Goal: Navigation & Orientation: Find specific page/section

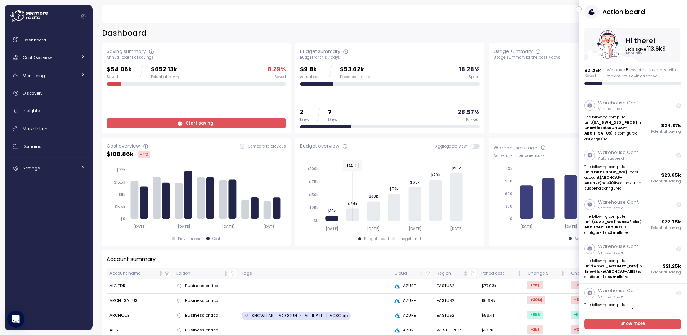
click at [579, 8] on icon "button" at bounding box center [578, 9] width 3 height 9
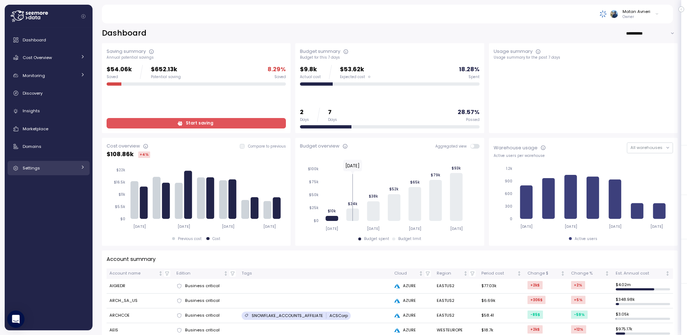
click at [42, 172] on link "Settings" at bounding box center [49, 168] width 82 height 14
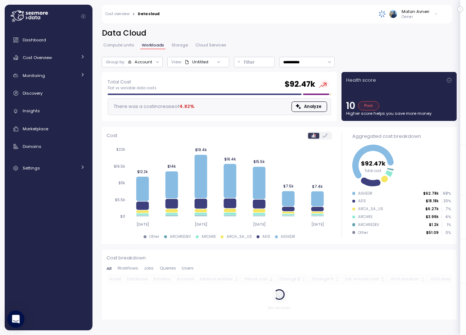
click at [149, 267] on span "Jobs" at bounding box center [149, 268] width 10 height 4
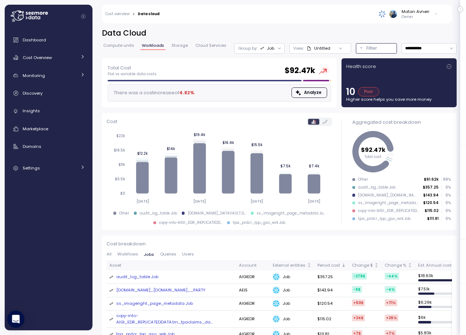
click at [366, 52] on p "Filter" at bounding box center [371, 48] width 11 height 7
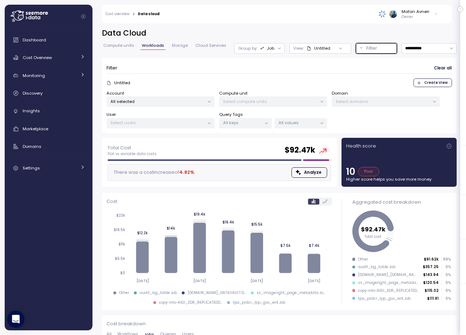
click at [128, 107] on div "All selected" at bounding box center [161, 101] width 108 height 10
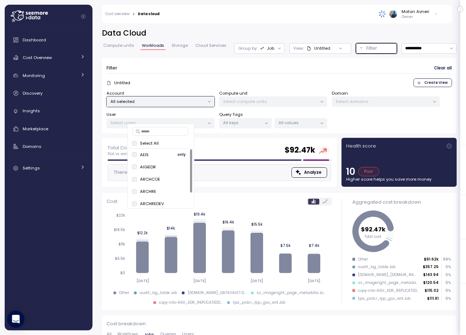
click at [184, 153] on span "only" at bounding box center [181, 155] width 8 height 8
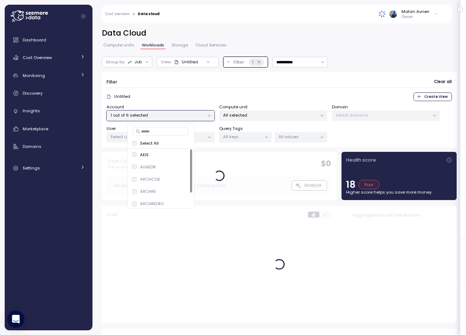
click at [425, 37] on h2 "Data Cloud" at bounding box center [279, 33] width 355 height 10
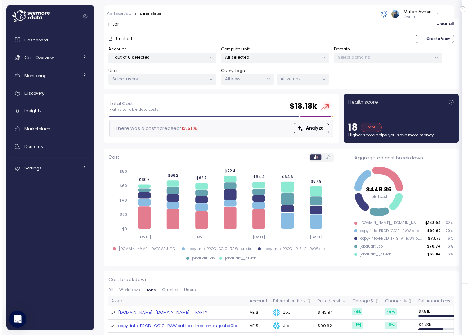
scroll to position [43, 0]
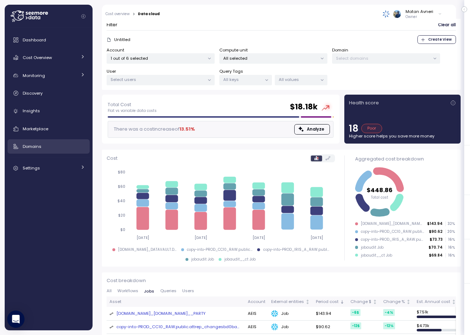
click at [39, 142] on link "Domains" at bounding box center [49, 146] width 82 height 14
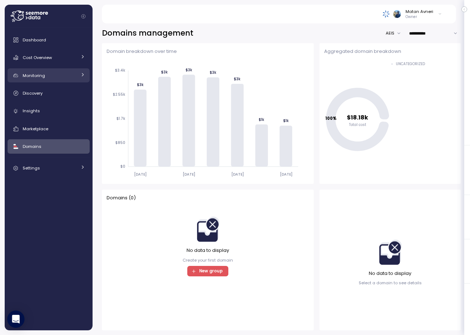
click at [83, 74] on icon at bounding box center [82, 74] width 5 height 5
